Goal: Entertainment & Leisure: Browse casually

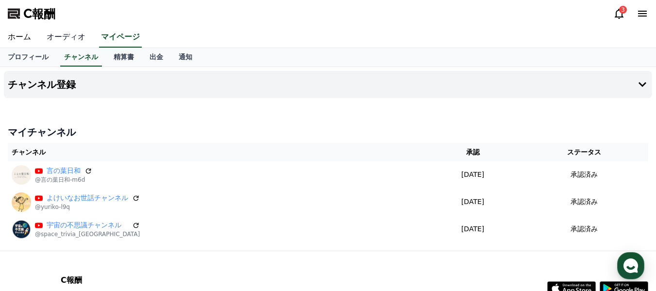
click at [57, 31] on link "オーディオ" at bounding box center [66, 37] width 54 height 20
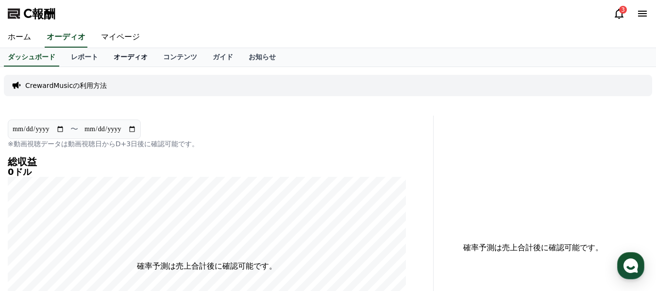
click at [114, 57] on font "オーディオ" at bounding box center [131, 57] width 34 height 8
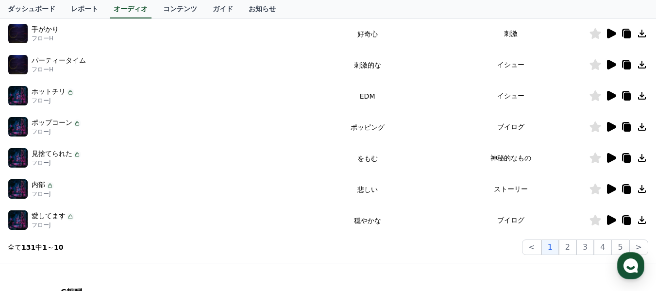
scroll to position [291, 0]
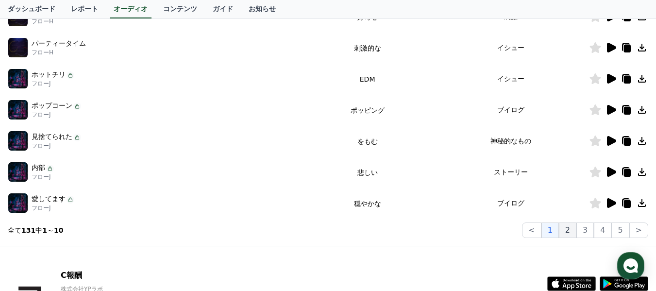
click at [570, 231] on font "2" at bounding box center [567, 229] width 5 height 9
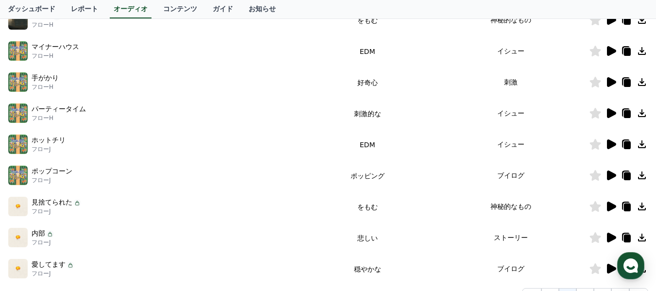
scroll to position [243, 0]
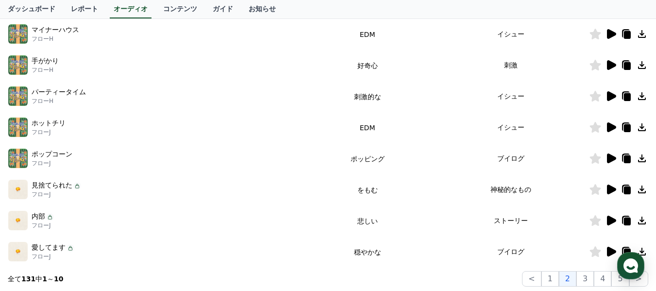
click at [611, 191] on icon at bounding box center [611, 189] width 9 height 10
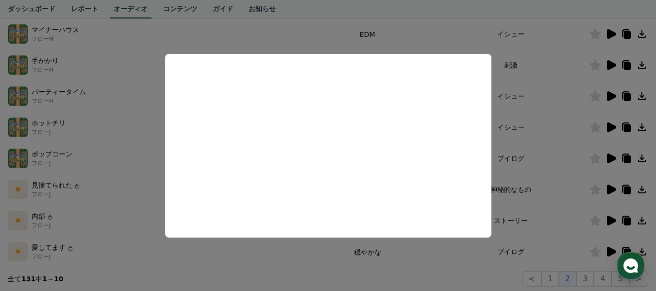
click at [550, 179] on button "close modal" at bounding box center [328, 145] width 656 height 291
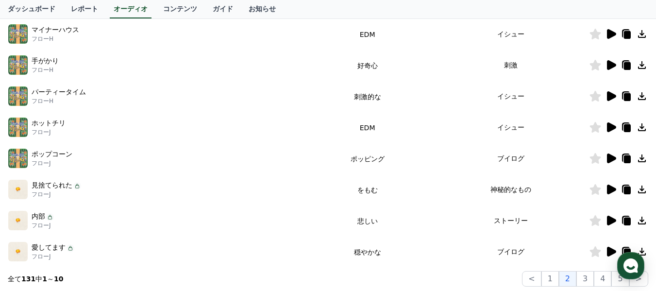
click at [611, 219] on icon at bounding box center [611, 220] width 9 height 10
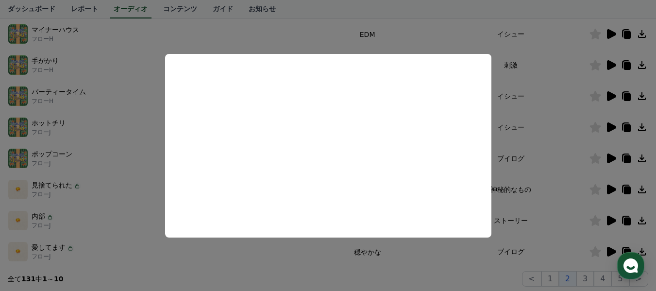
click at [553, 201] on button "close modal" at bounding box center [328, 145] width 656 height 291
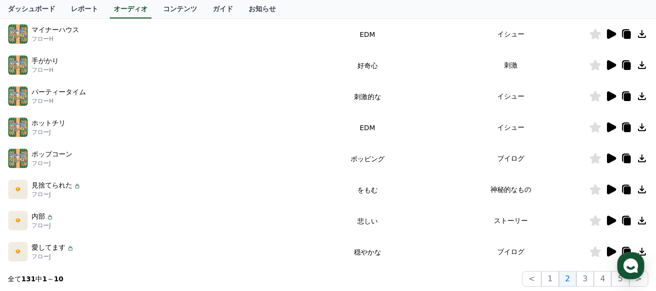
click at [610, 251] on icon at bounding box center [611, 252] width 9 height 10
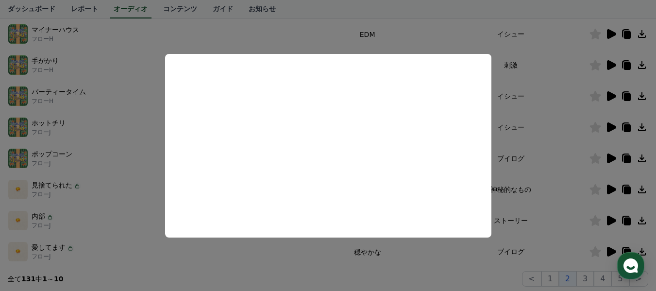
click at [543, 185] on button "close modal" at bounding box center [328, 145] width 656 height 291
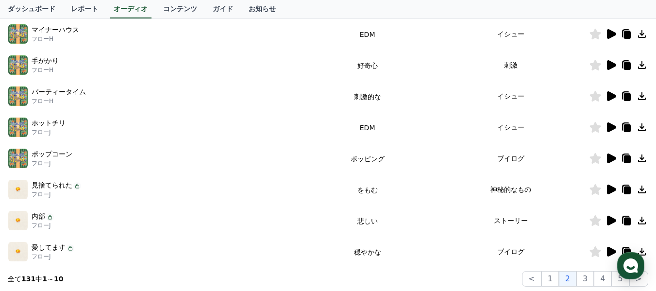
click at [609, 191] on icon at bounding box center [611, 189] width 9 height 10
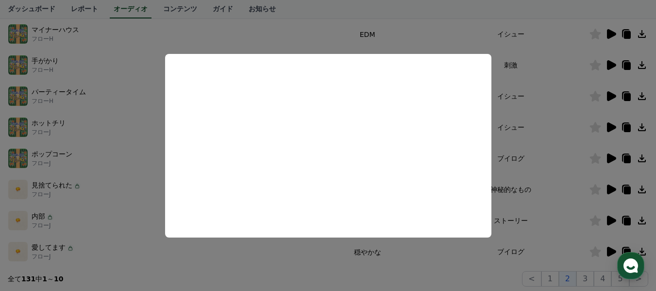
click at [642, 191] on button "close modal" at bounding box center [328, 145] width 656 height 291
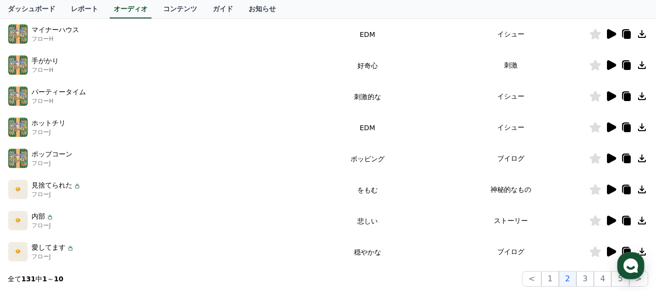
click at [642, 191] on icon at bounding box center [642, 189] width 8 height 8
